Goal: Find specific page/section: Find specific page/section

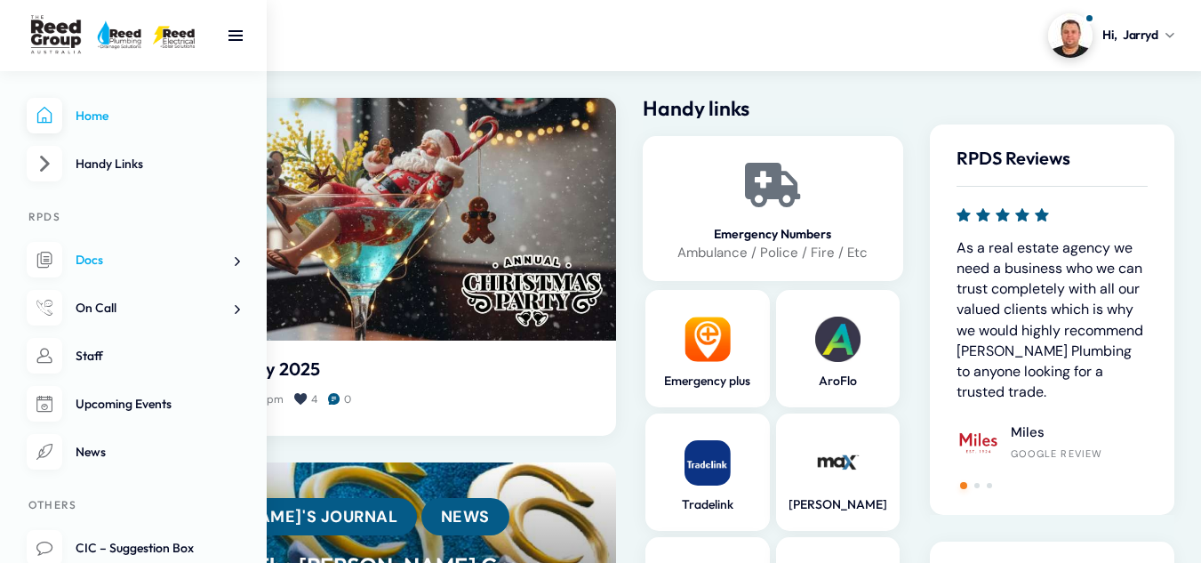
click at [235, 263] on span at bounding box center [230, 261] width 19 height 19
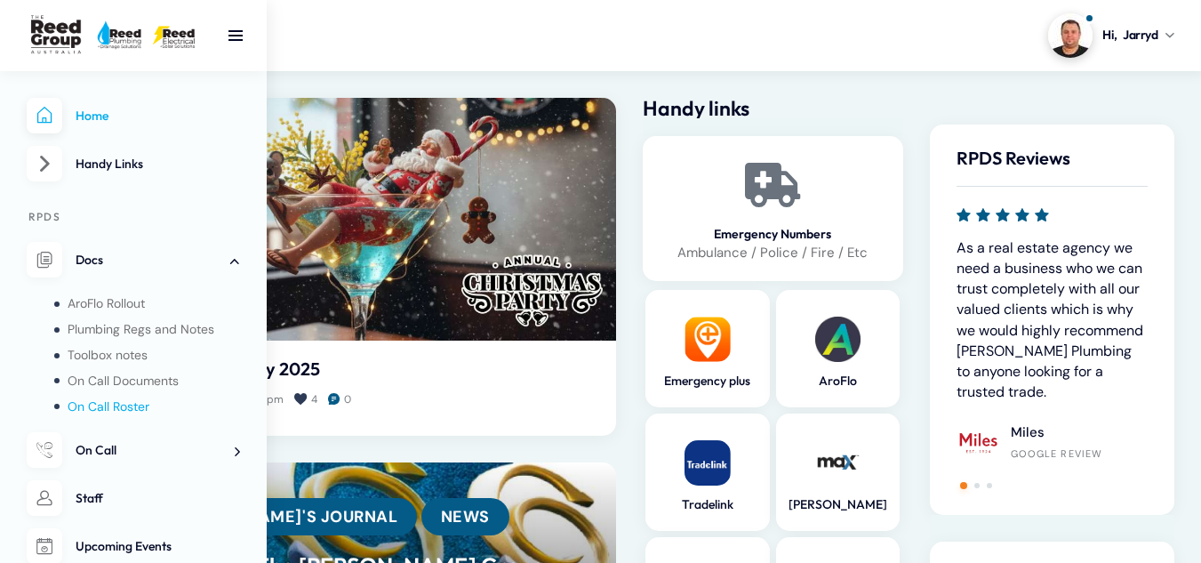
click at [113, 404] on span "On Call Roster" at bounding box center [109, 406] width 82 height 16
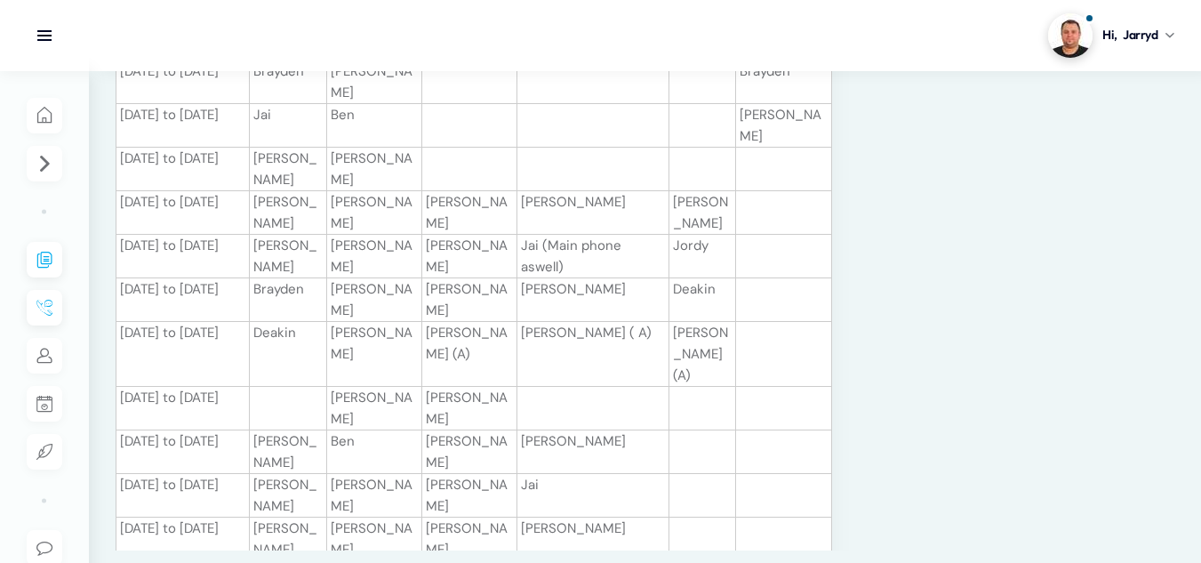
scroll to position [534, 0]
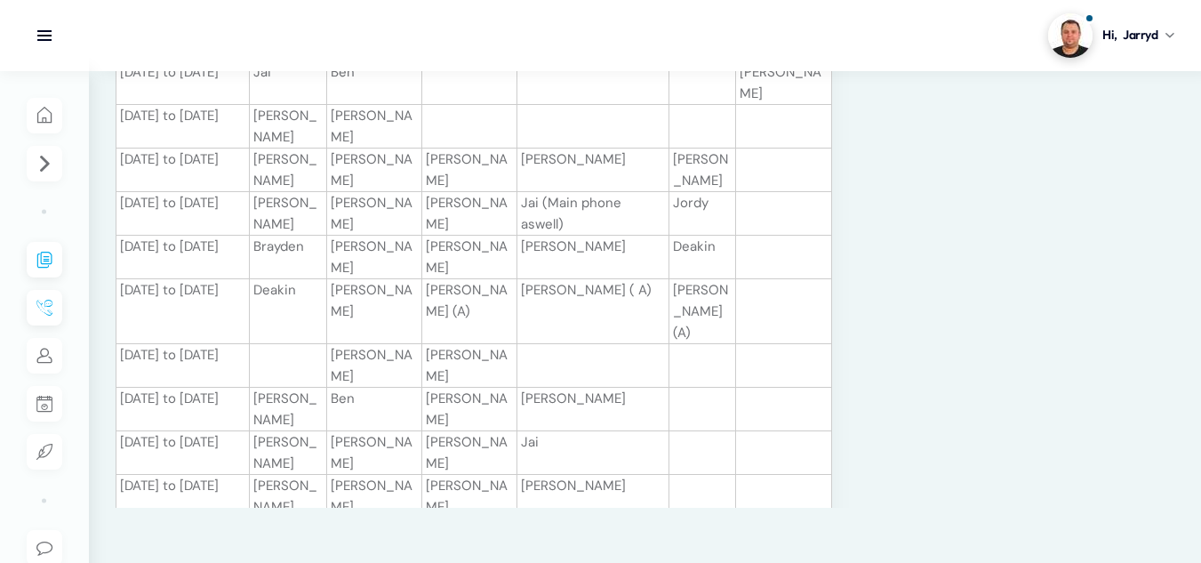
click at [116, 285] on div "On Call Week Main Trade RACV West1 RACV West2 RACV East [PERSON_NAME] Backup [D…" at bounding box center [116, 364] width 0 height 1268
click at [739, 431] on td at bounding box center [784, 453] width 96 height 44
click at [116, 263] on div "On Call Week Main Trade RACV West1 RACV West2 RACV East [PERSON_NAME] Backup [D…" at bounding box center [116, 364] width 0 height 1268
